Goal: Communication & Community: Answer question/provide support

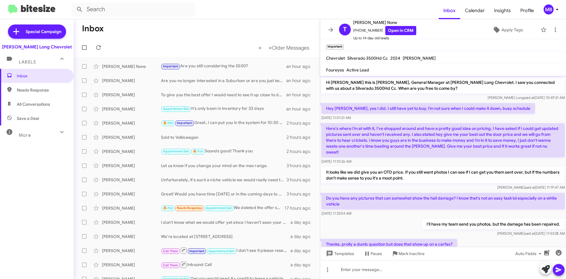
scroll to position [58, 0]
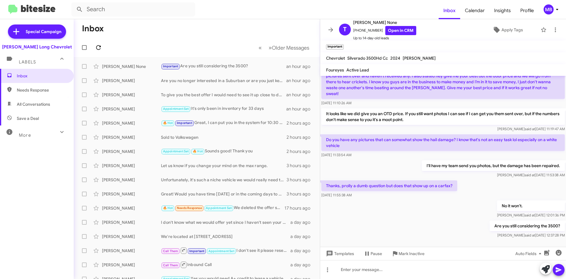
click at [95, 45] on span at bounding box center [99, 47] width 12 height 7
click at [97, 47] on icon at bounding box center [98, 47] width 7 height 7
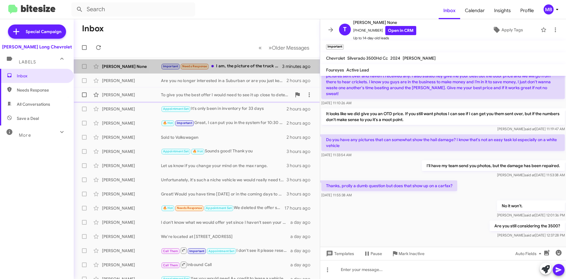
drag, startPoint x: 245, startPoint y: 70, endPoint x: 280, endPoint y: 100, distance: 46.2
click at [245, 70] on div "Tanner None Important Needs Response I am, the picture of the truck that we're …" at bounding box center [196, 66] width 237 height 12
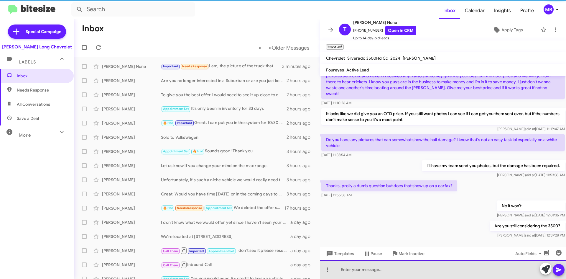
click at [430, 264] on div at bounding box center [443, 269] width 246 height 19
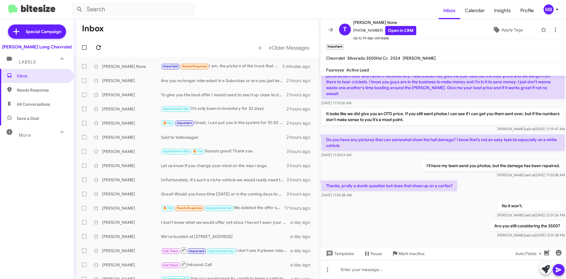
click at [101, 47] on icon at bounding box center [98, 47] width 7 height 7
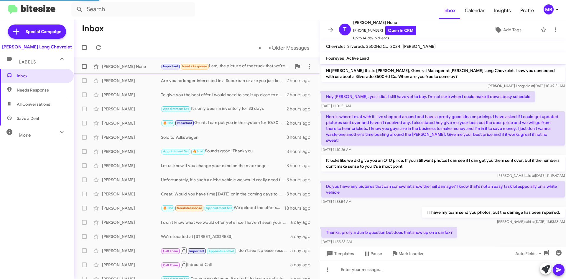
scroll to position [74, 0]
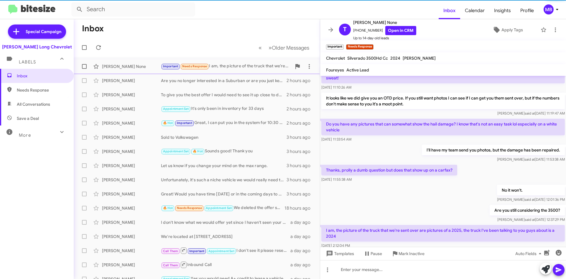
click at [228, 66] on div "Important Needs Response I am, the picture of the truck that we're sent over ar…" at bounding box center [226, 66] width 131 height 7
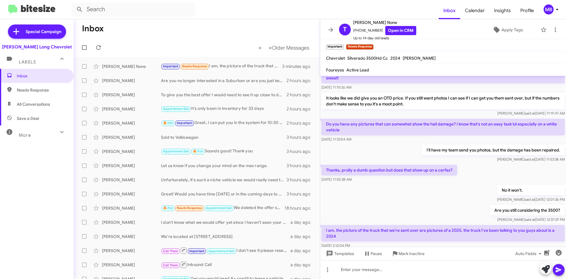
scroll to position [86, 0]
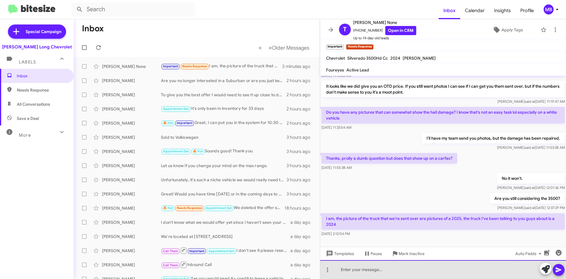
click at [388, 274] on div at bounding box center [443, 269] width 246 height 19
click at [389, 274] on div at bounding box center [443, 269] width 246 height 19
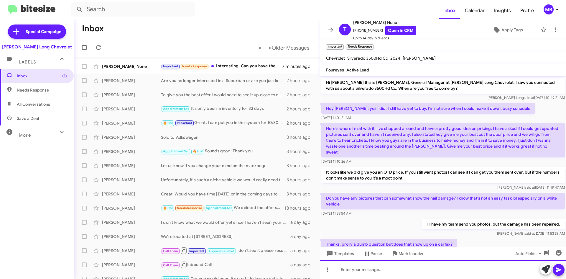
scroll to position [135, 0]
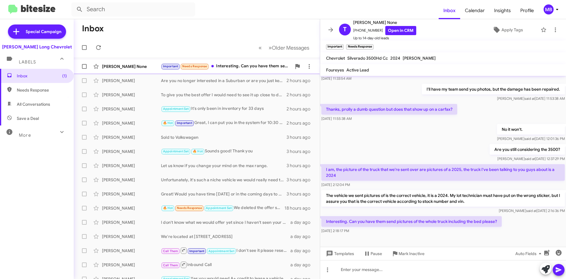
click at [263, 64] on div "Important Needs Response Interesting. Can you have them send pictures of the wh…" at bounding box center [226, 66] width 131 height 7
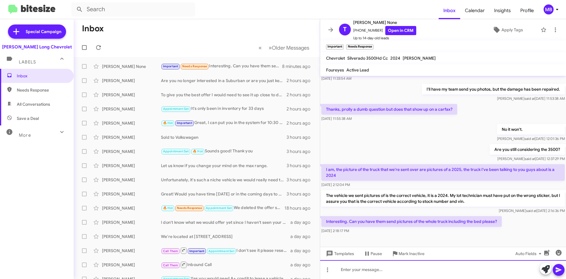
click at [382, 262] on div at bounding box center [443, 269] width 246 height 19
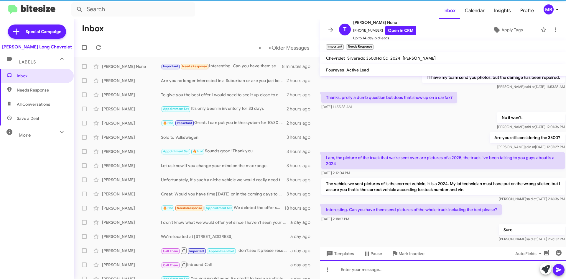
scroll to position [156, 0]
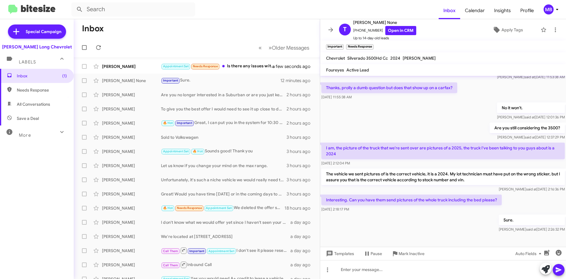
click at [91, 44] on div at bounding box center [85, 48] width 14 height 12
click at [99, 44] on icon at bounding box center [98, 47] width 7 height 7
click at [241, 84] on div "[PERSON_NAME] None Important Sure. 12 minutes ago" at bounding box center [196, 81] width 237 height 12
click at [224, 84] on div "Important Sure." at bounding box center [226, 80] width 131 height 7
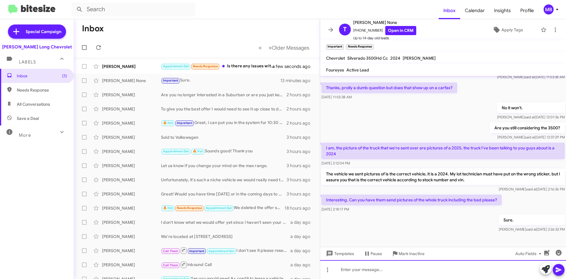
click at [441, 274] on div at bounding box center [443, 269] width 246 height 19
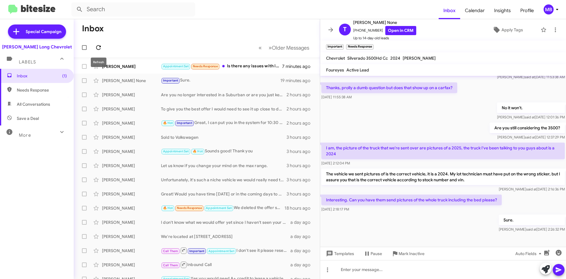
click at [97, 48] on icon at bounding box center [98, 47] width 7 height 7
click at [102, 45] on icon at bounding box center [98, 47] width 7 height 7
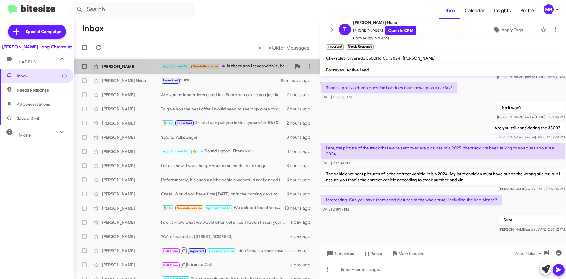
click at [268, 70] on div "[PERSON_NAME] Appointment Set Needs Response Is there any issues with it, becau…" at bounding box center [196, 66] width 237 height 12
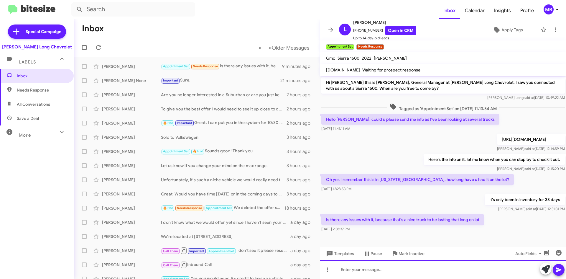
click at [370, 269] on div at bounding box center [443, 269] width 246 height 19
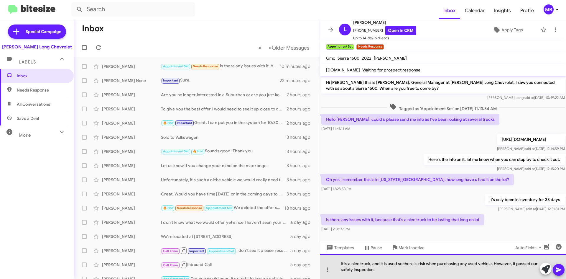
drag, startPoint x: 393, startPoint y: 277, endPoint x: 419, endPoint y: 258, distance: 32.7
click at [381, 264] on div "It is a nice truck, and it is used so there is risk when purchasing any used ve…" at bounding box center [443, 266] width 246 height 25
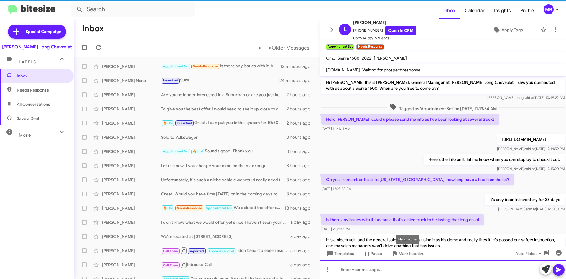
scroll to position [26, 0]
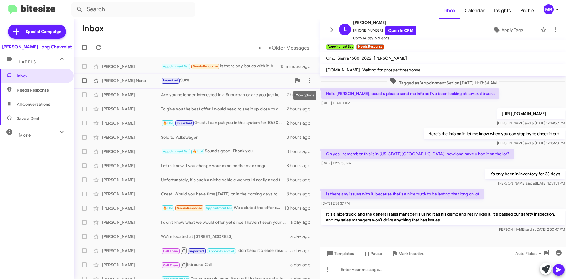
click at [259, 78] on div "Important Sure." at bounding box center [226, 80] width 131 height 7
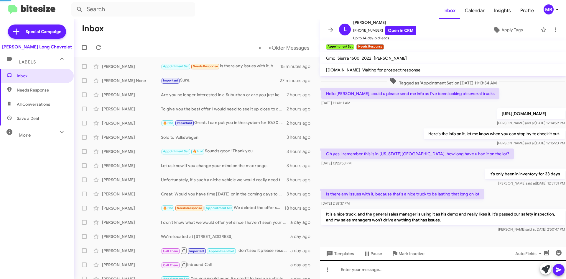
scroll to position [156, 0]
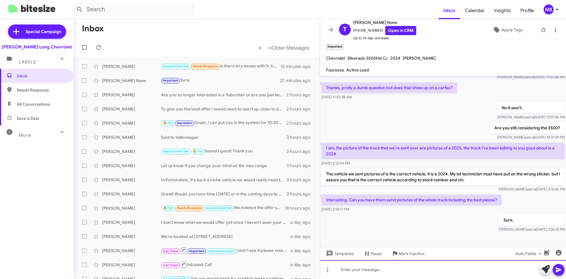
click at [389, 274] on div at bounding box center [443, 269] width 246 height 19
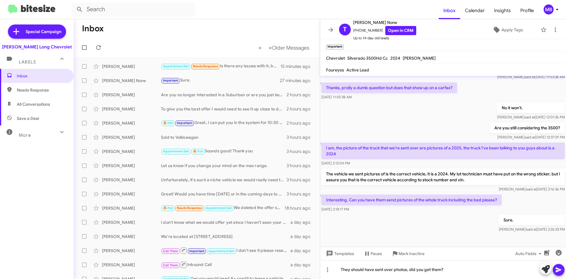
click at [562, 267] on icon at bounding box center [558, 269] width 7 height 7
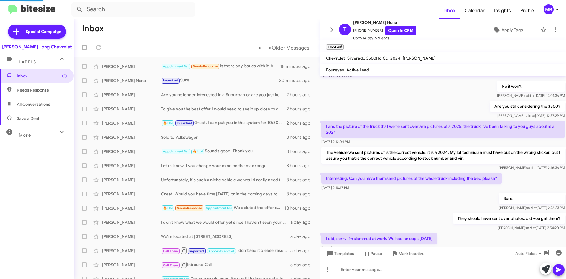
scroll to position [0, 0]
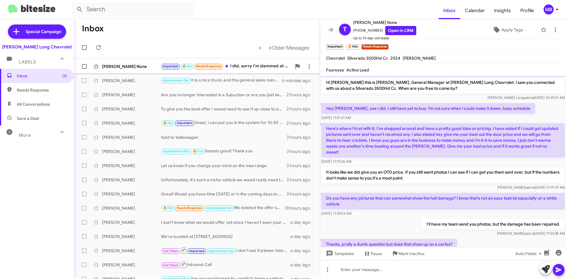
click at [255, 67] on div "Important 🔥 Hot Needs Response I did, sorry I’m slammed at work. We had an oops…" at bounding box center [226, 66] width 131 height 7
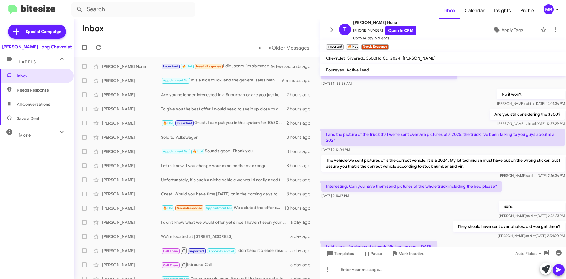
scroll to position [199, 0]
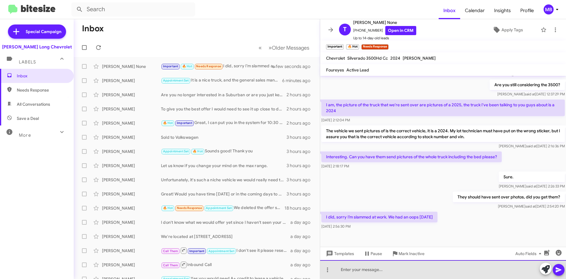
click at [447, 267] on div at bounding box center [443, 269] width 246 height 19
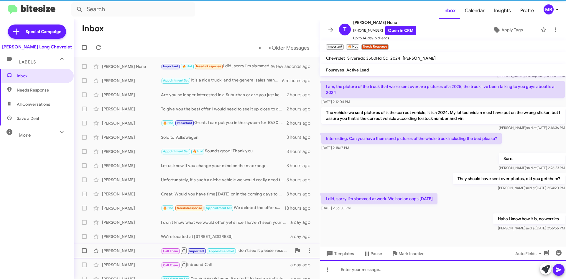
scroll to position [221, 0]
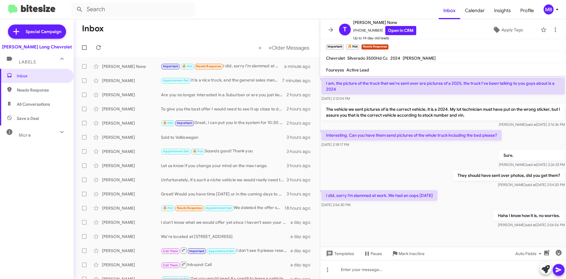
click at [22, 92] on span "Needs Response" at bounding box center [42, 90] width 50 height 6
type input "in:needs-response"
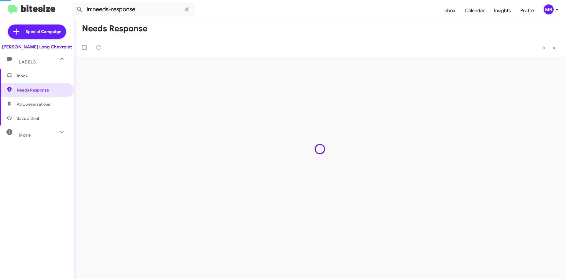
click at [28, 82] on span "Inbox" at bounding box center [37, 76] width 74 height 14
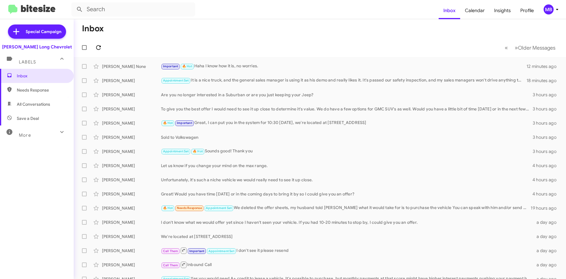
click at [101, 47] on icon at bounding box center [98, 47] width 5 height 5
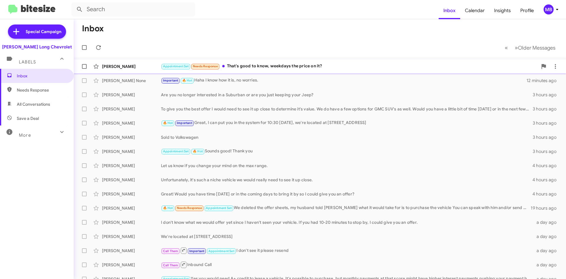
click at [253, 64] on div "Appointment Set Needs Response That's good to know, weekdays the price on it?" at bounding box center [349, 66] width 377 height 7
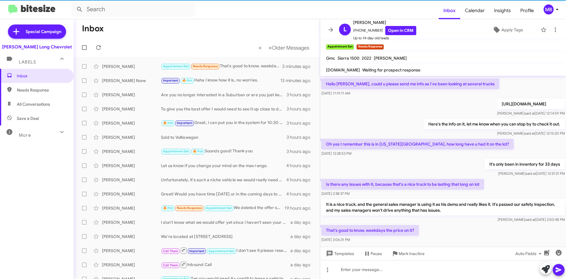
scroll to position [47, 0]
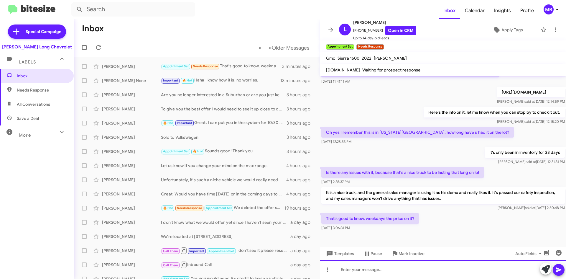
click at [424, 272] on div at bounding box center [443, 269] width 246 height 19
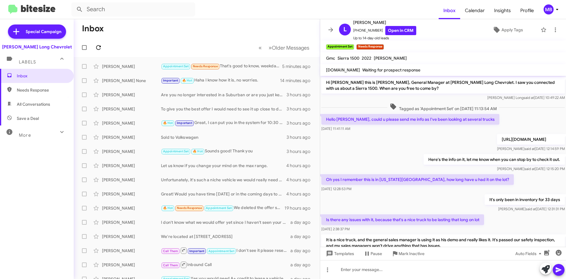
click at [93, 47] on span at bounding box center [99, 47] width 12 height 7
click at [103, 45] on span at bounding box center [99, 47] width 12 height 7
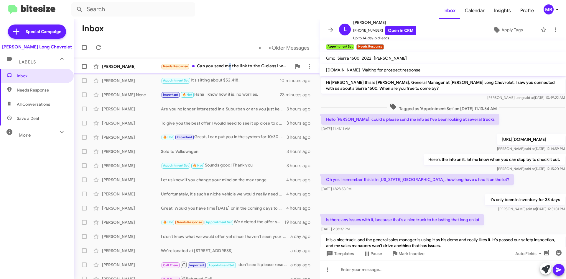
click at [229, 68] on div "Needs Response Can you send me the link to the C-class I would like to get in s…" at bounding box center [226, 66] width 131 height 7
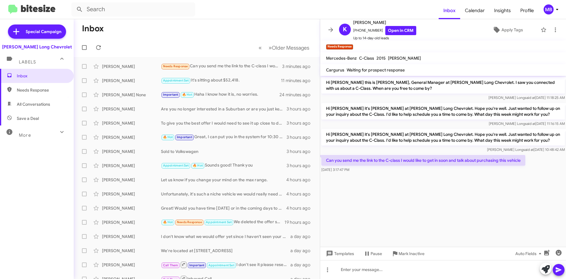
click at [228, 31] on mat-toolbar-row "Inbox" at bounding box center [197, 28] width 246 height 19
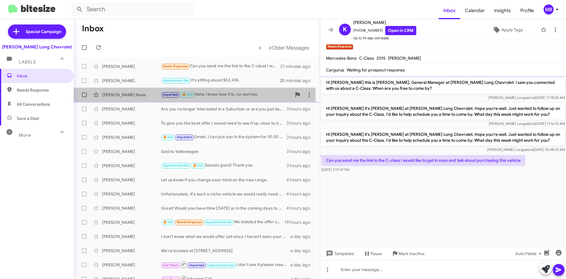
click at [193, 96] on small "🔥 Hot" at bounding box center [187, 95] width 13 height 6
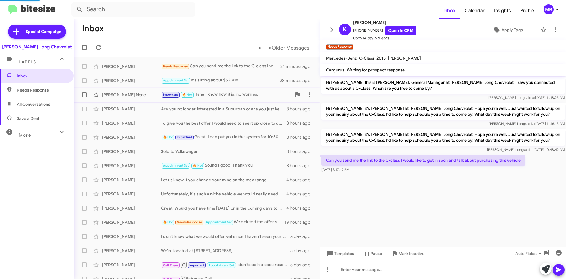
scroll to position [221, 0]
